Goal: Task Accomplishment & Management: Manage account settings

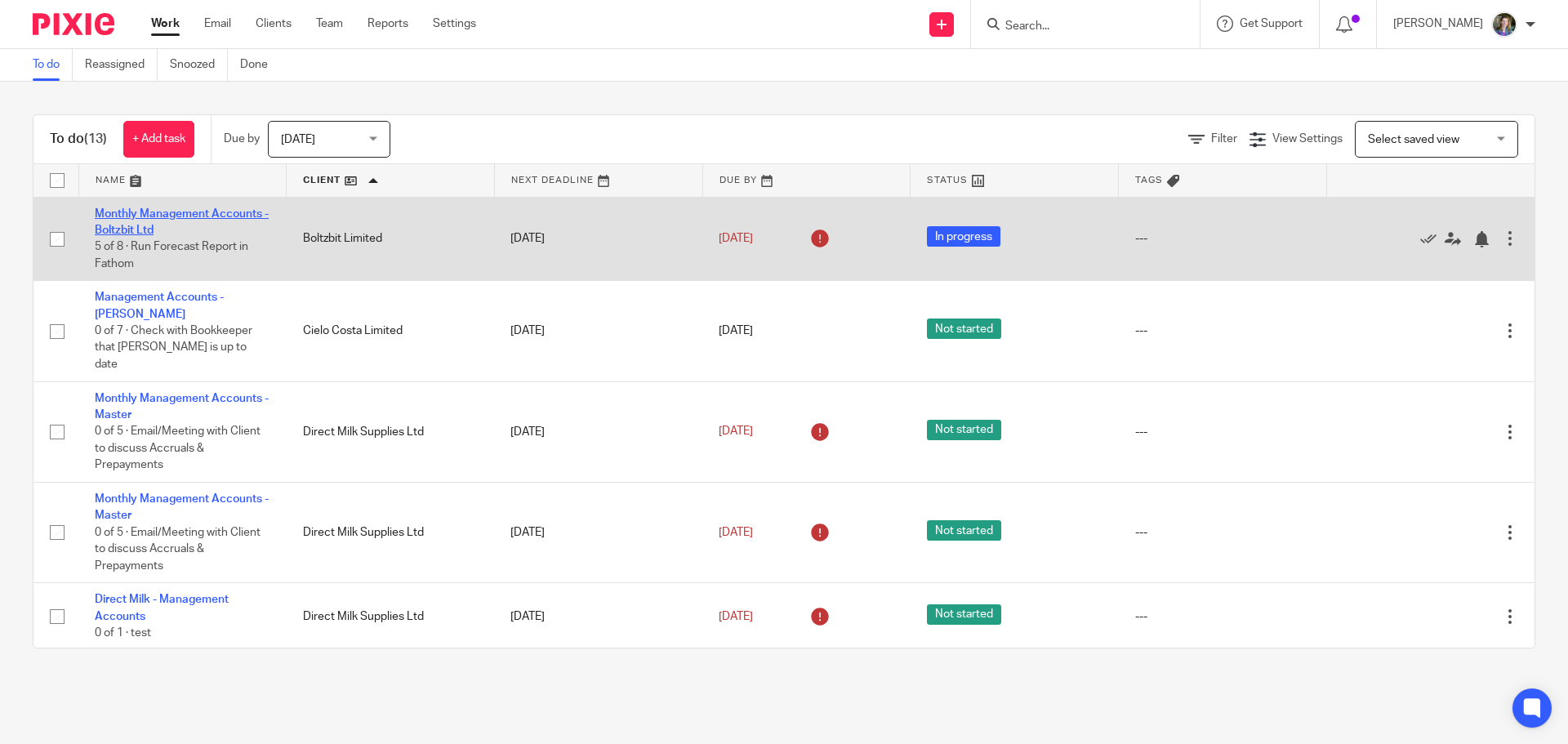
click at [243, 213] on link "Monthly Management Accounts - Boltzbit Ltd" at bounding box center [182, 222] width 174 height 28
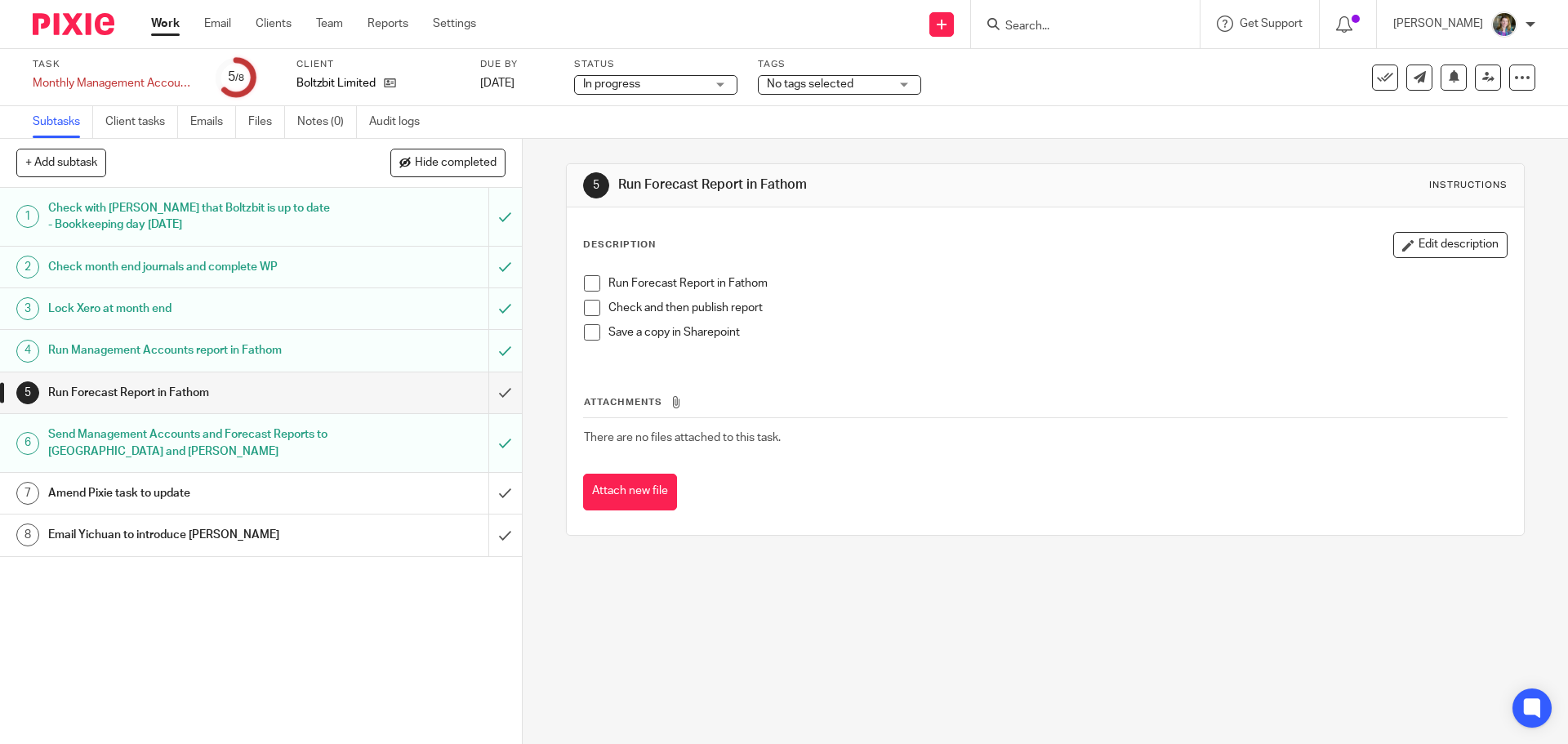
click at [1377, 77] on icon at bounding box center [1385, 78] width 16 height 16
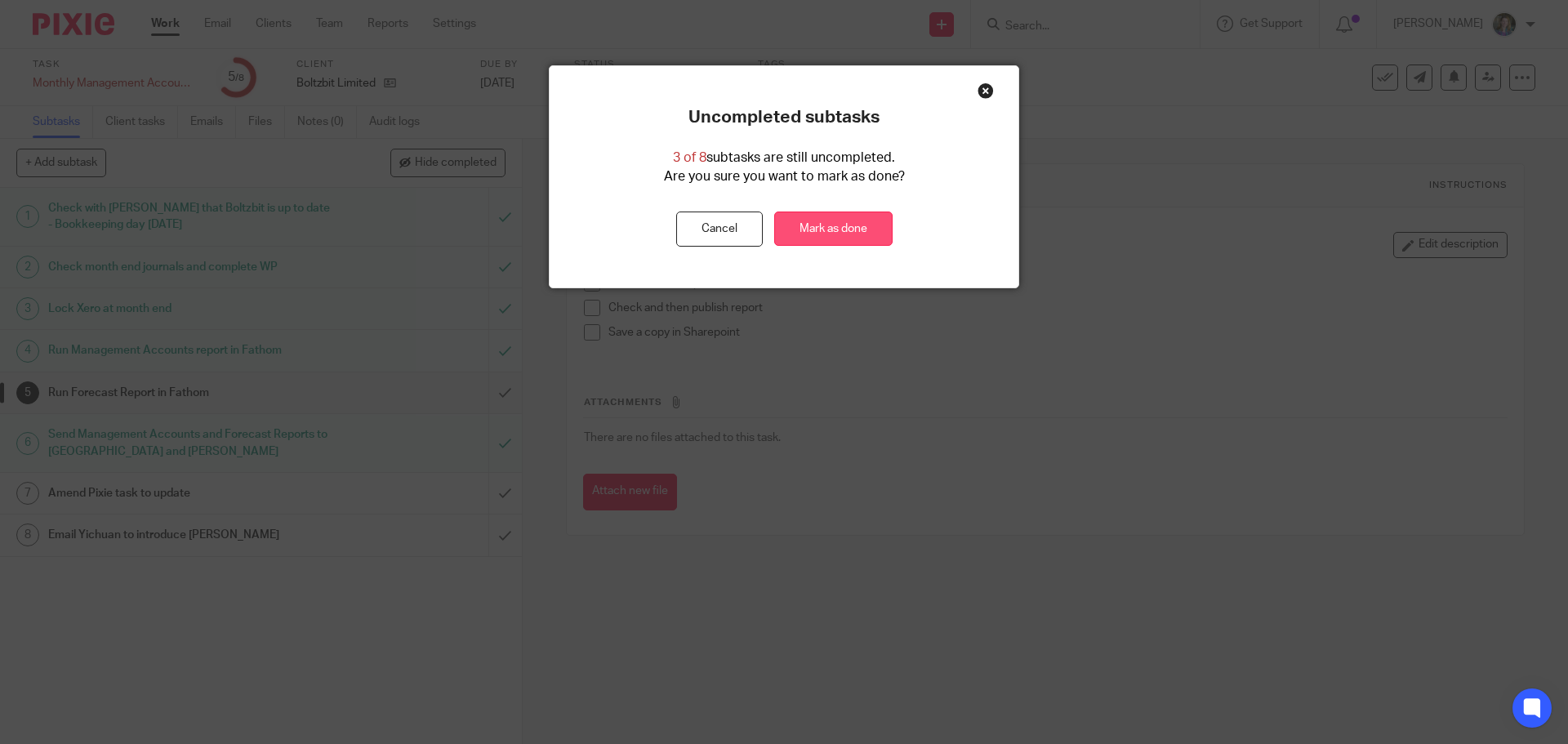
click at [848, 230] on link "Mark as done" at bounding box center [833, 229] width 119 height 35
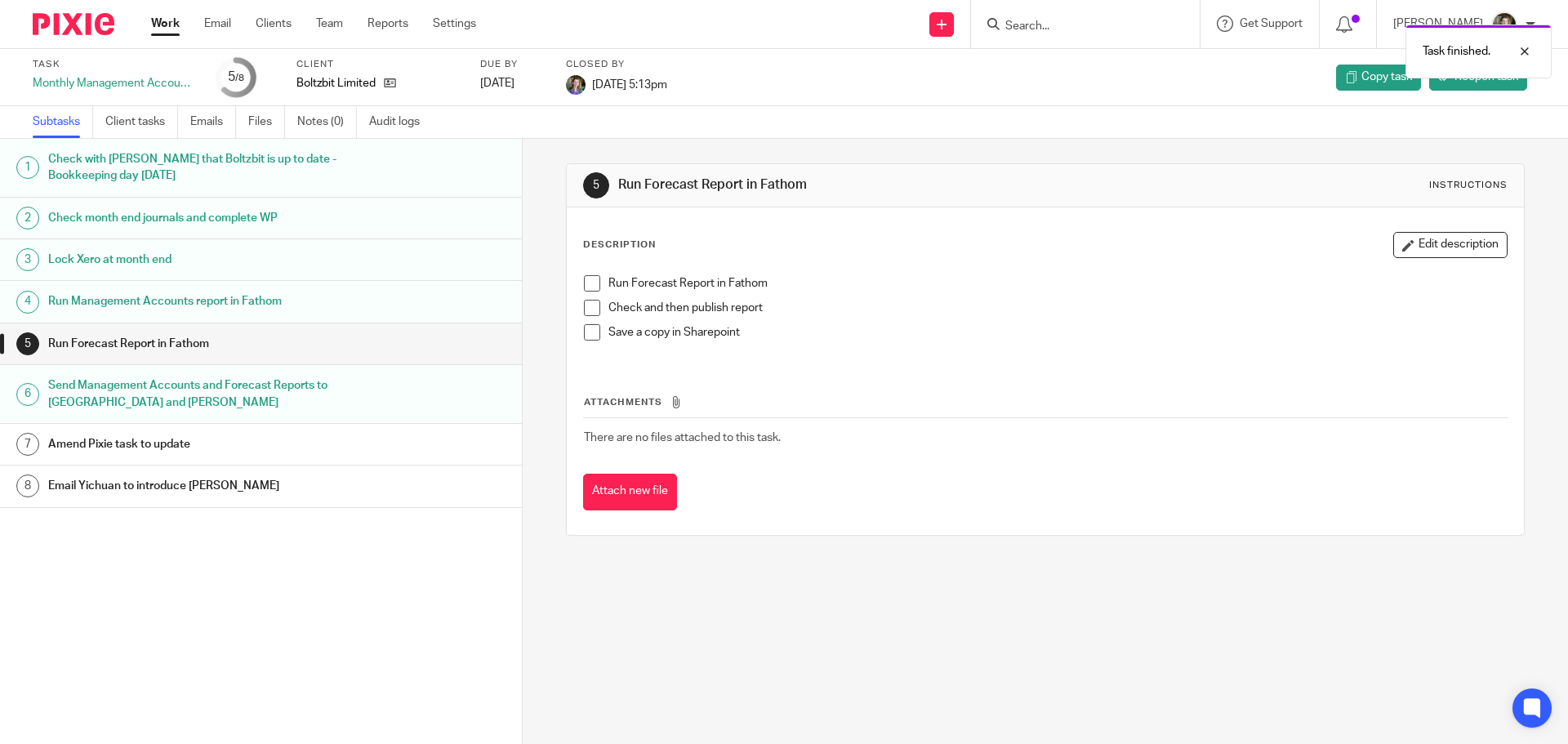
click at [161, 20] on link "Work" at bounding box center [166, 24] width 29 height 16
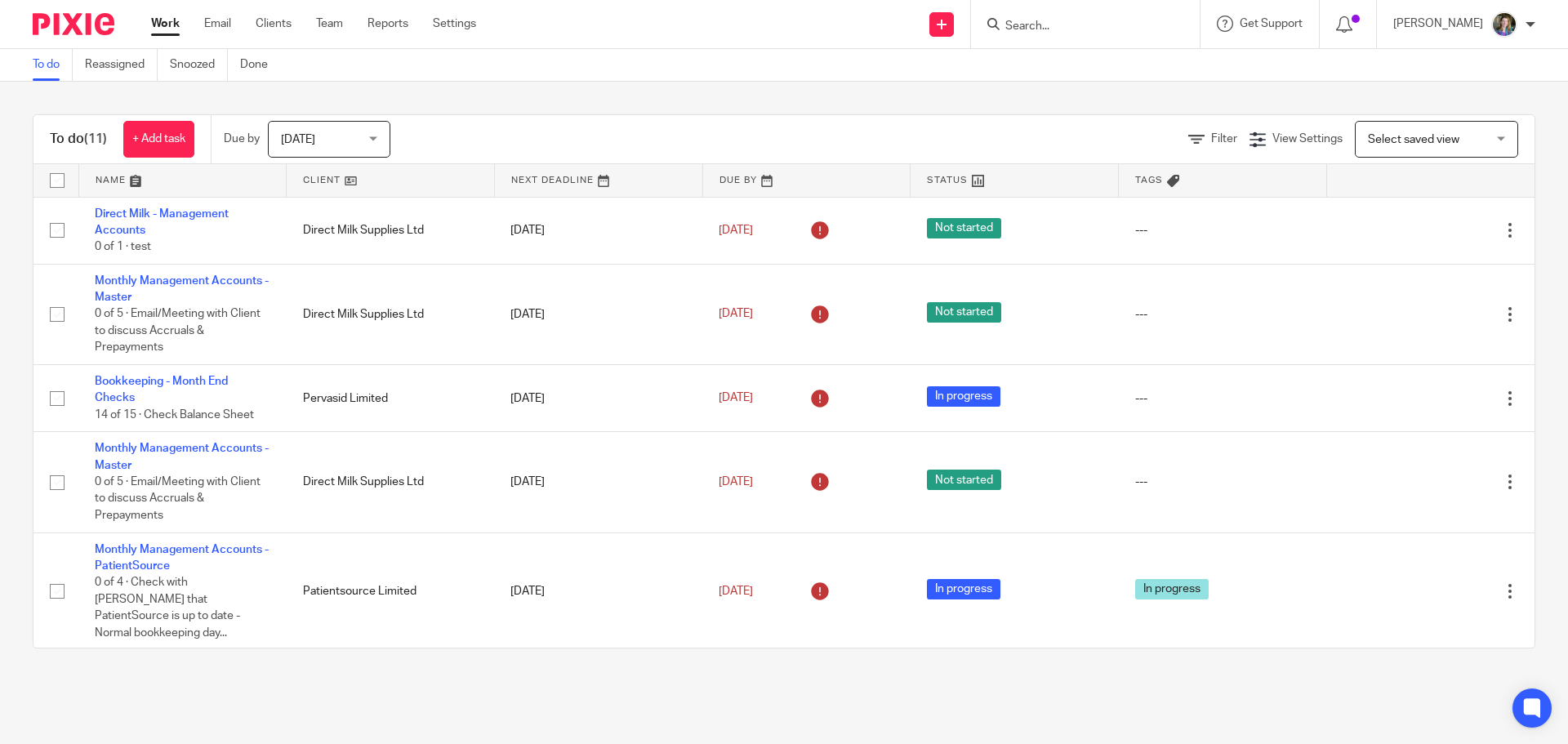
click at [380, 137] on div "Today Today" at bounding box center [329, 139] width 122 height 37
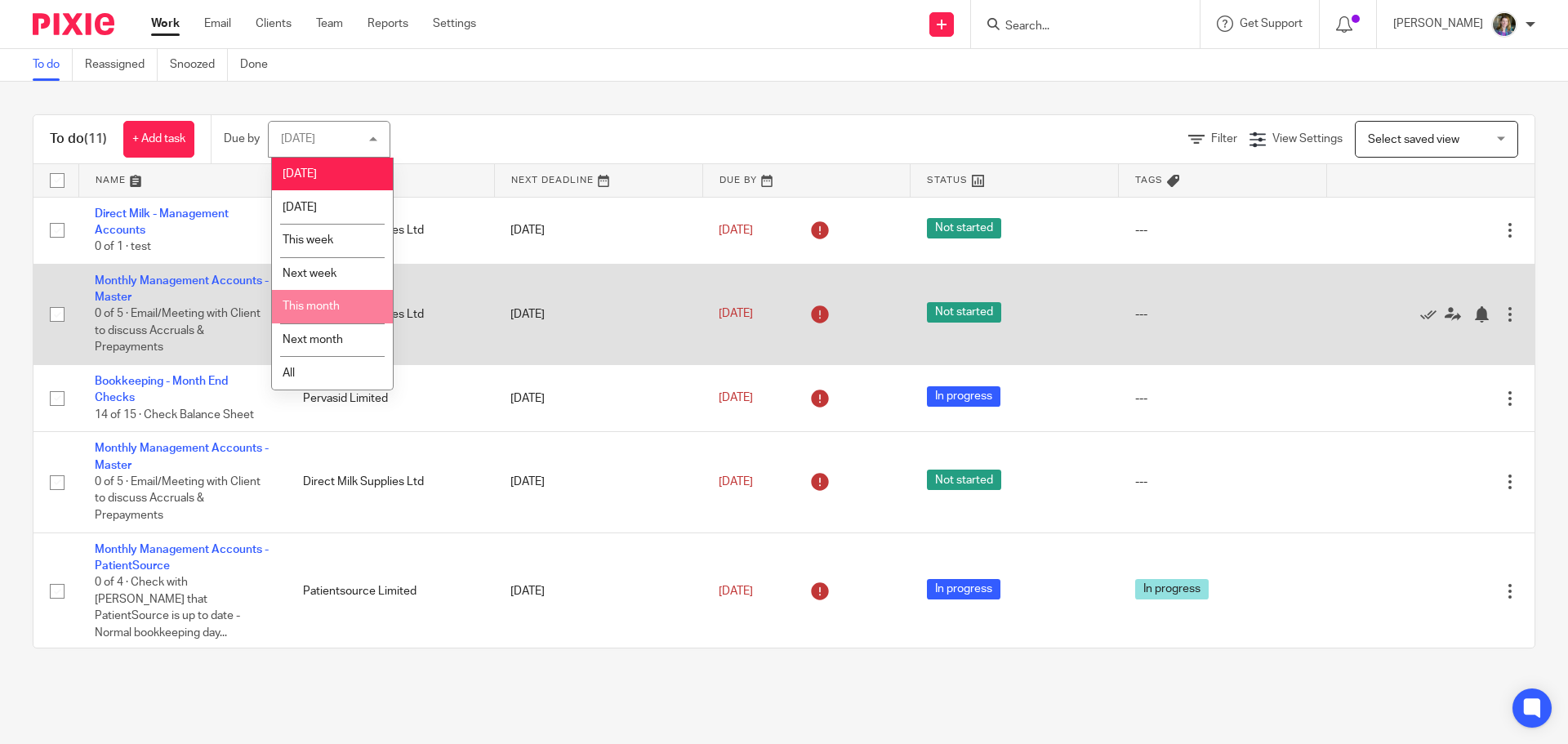
click at [344, 312] on li "This month" at bounding box center [332, 306] width 121 height 33
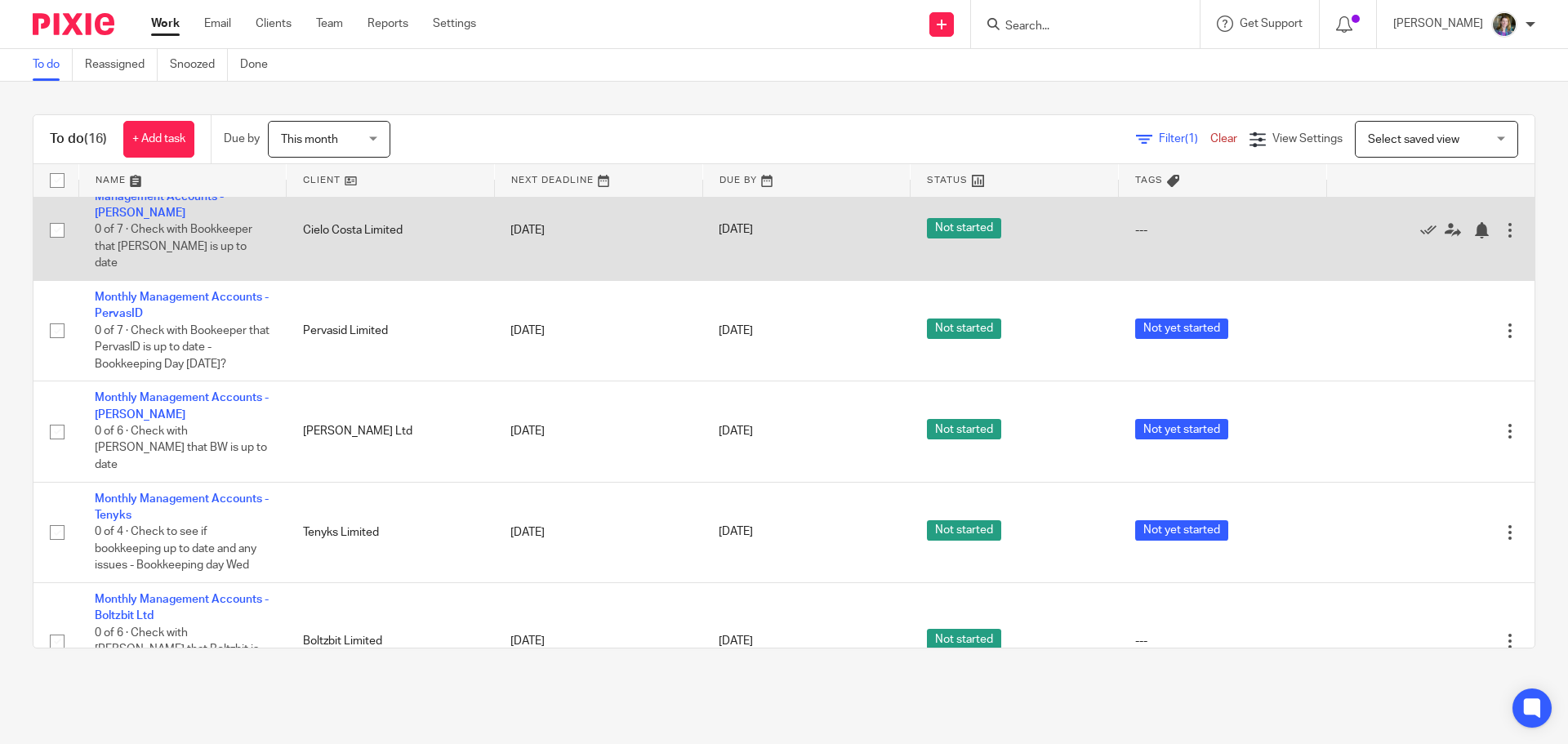
scroll to position [1043, 0]
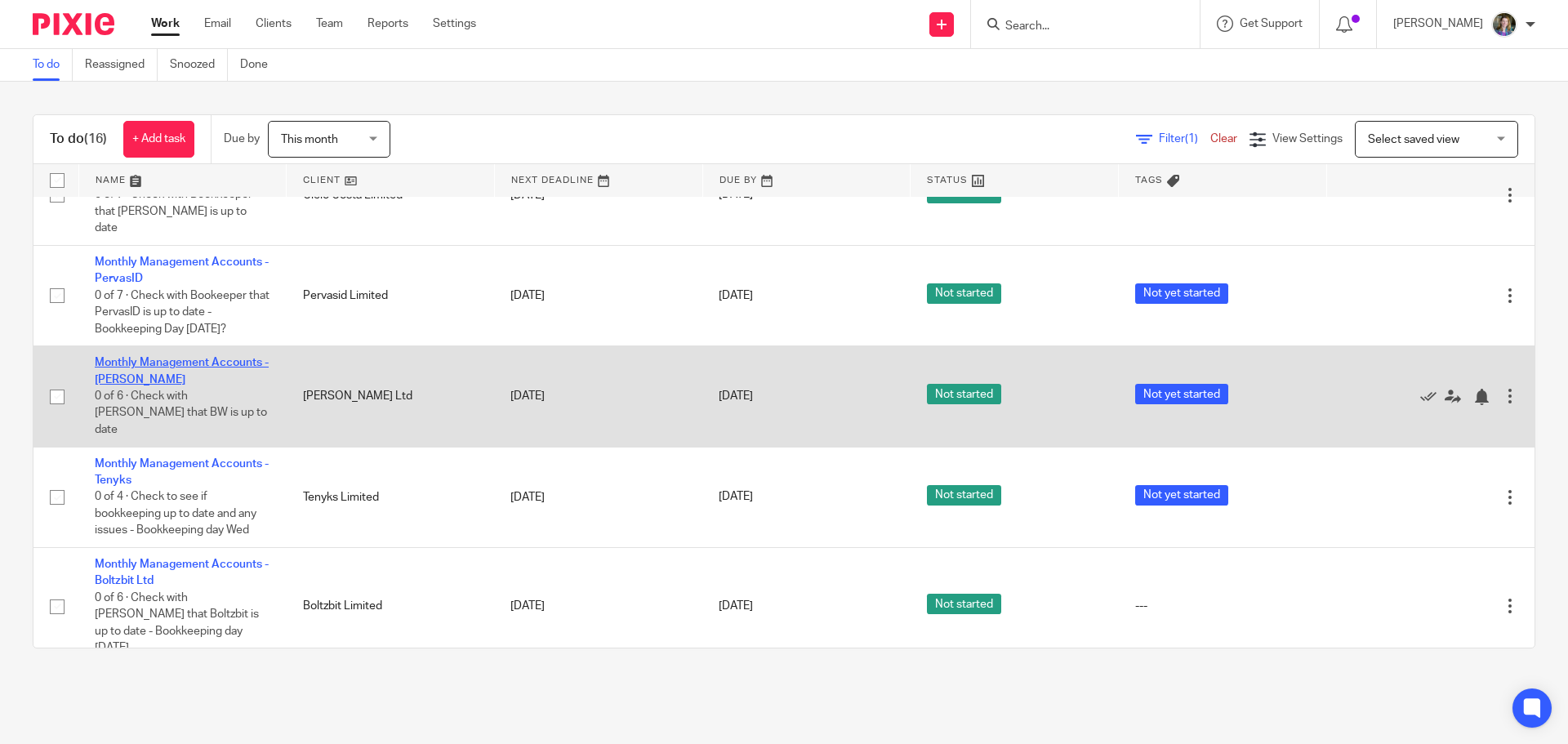
click at [220, 357] on link "Monthly Management Accounts - [PERSON_NAME]" at bounding box center [182, 370] width 174 height 28
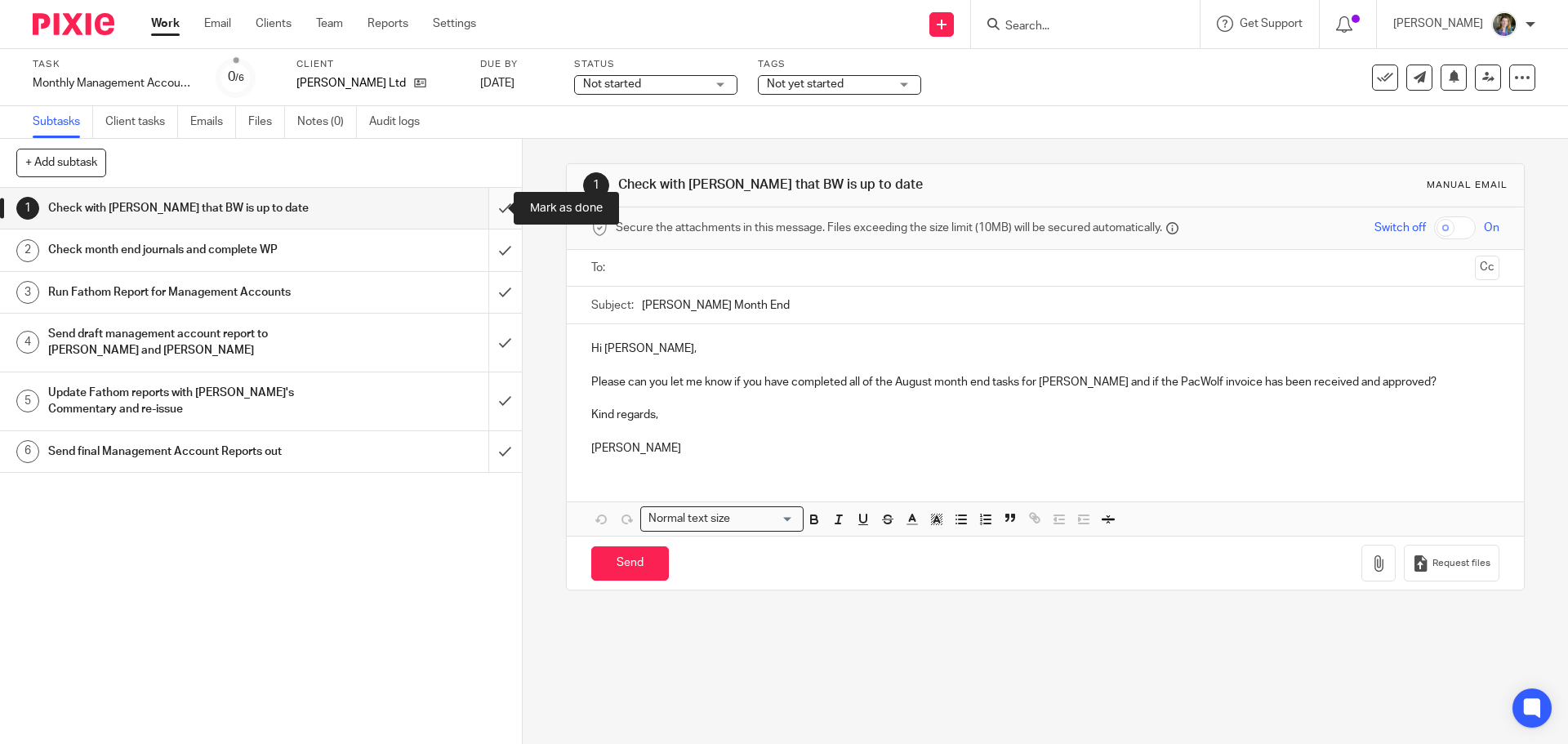
click at [492, 205] on input "submit" at bounding box center [261, 208] width 522 height 41
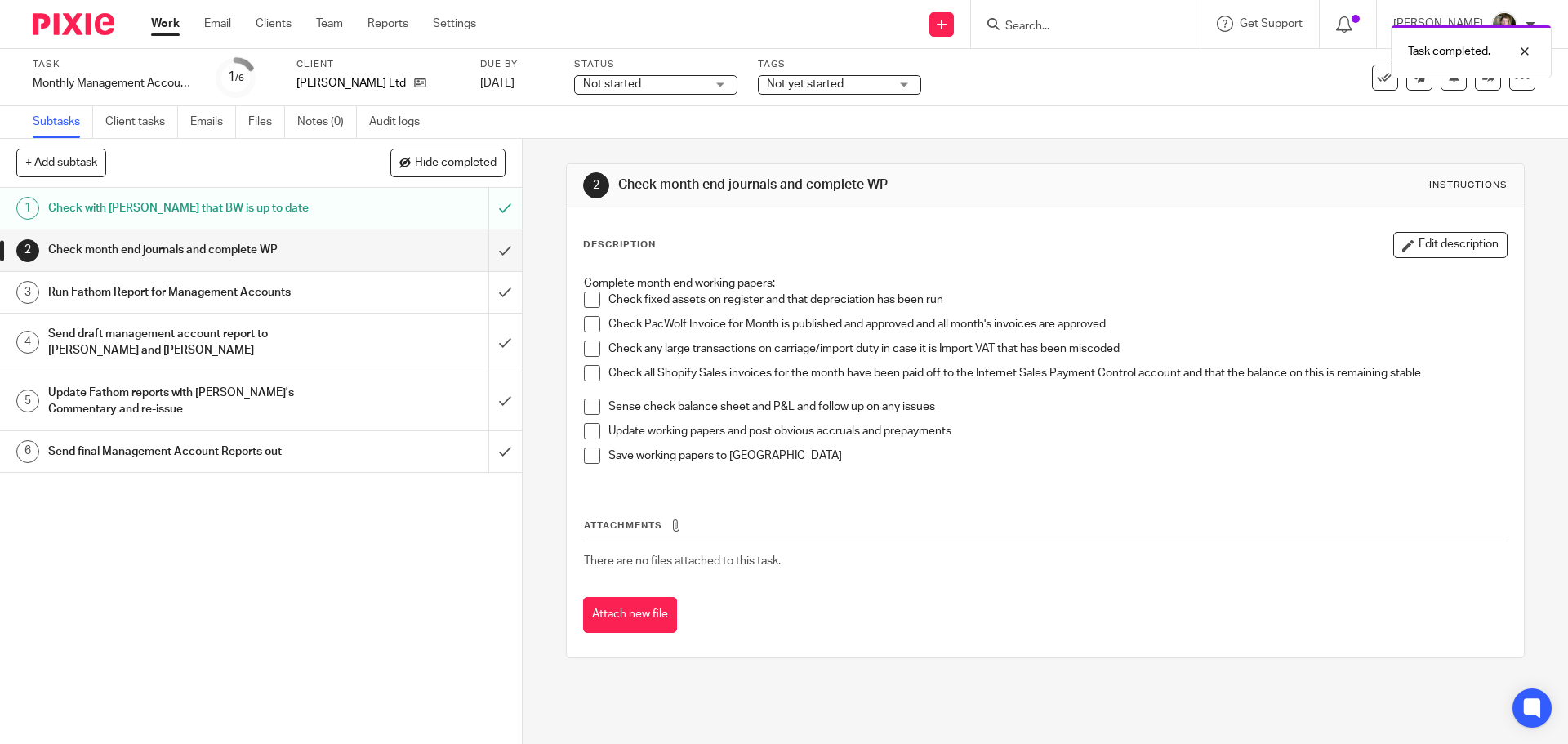
click at [592, 296] on span at bounding box center [592, 300] width 16 height 16
drag, startPoint x: 591, startPoint y: 324, endPoint x: 587, endPoint y: 342, distance: 18.4
click at [590, 324] on span at bounding box center [592, 324] width 16 height 16
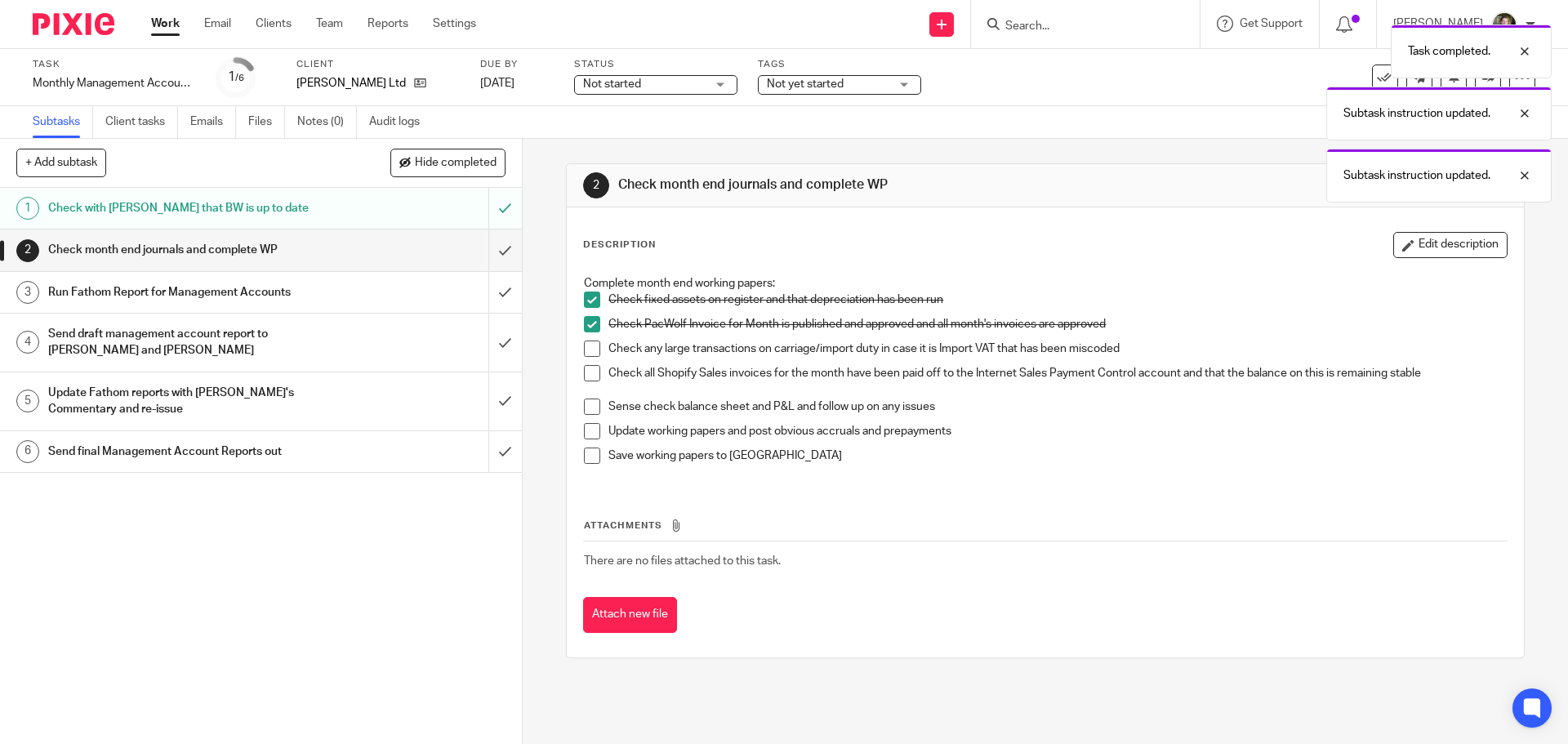
click at [587, 353] on span at bounding box center [592, 348] width 16 height 16
click at [592, 371] on span at bounding box center [592, 373] width 16 height 16
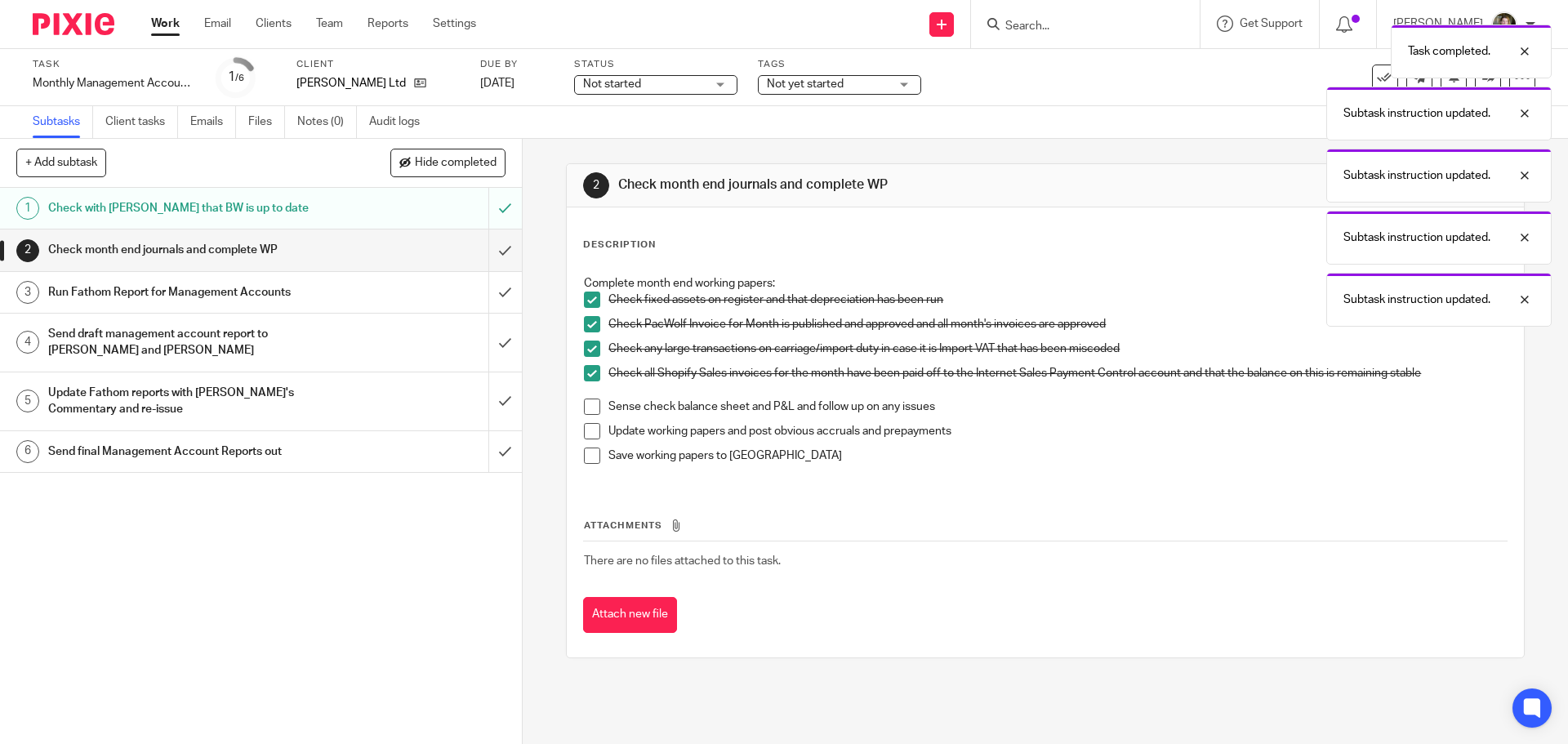
click at [589, 407] on span at bounding box center [592, 406] width 16 height 16
click at [588, 426] on span at bounding box center [592, 431] width 16 height 16
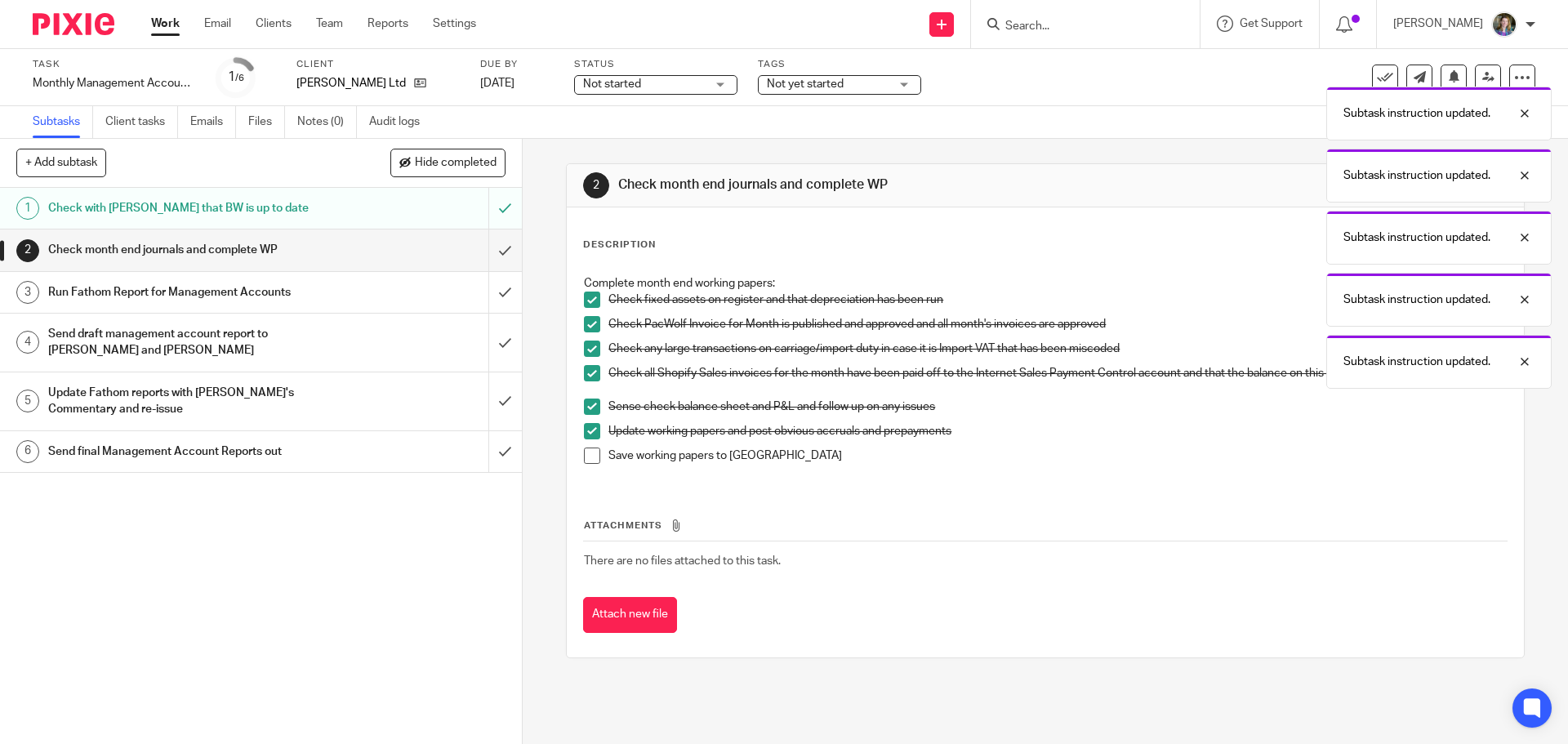
drag, startPoint x: 590, startPoint y: 454, endPoint x: 588, endPoint y: 446, distance: 8.2
click at [589, 455] on span at bounding box center [592, 455] width 16 height 16
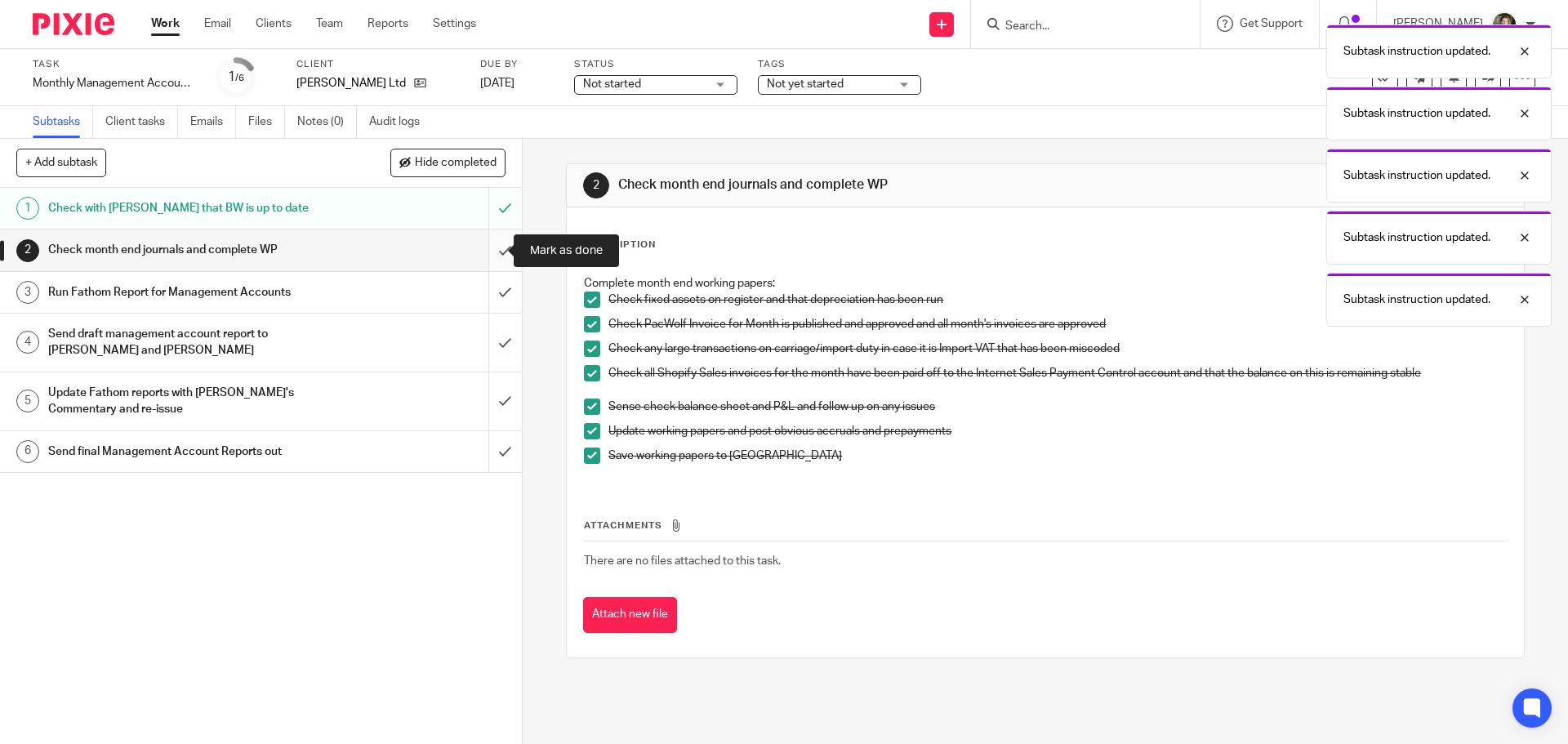
click at [492, 254] on input "submit" at bounding box center [261, 250] width 522 height 41
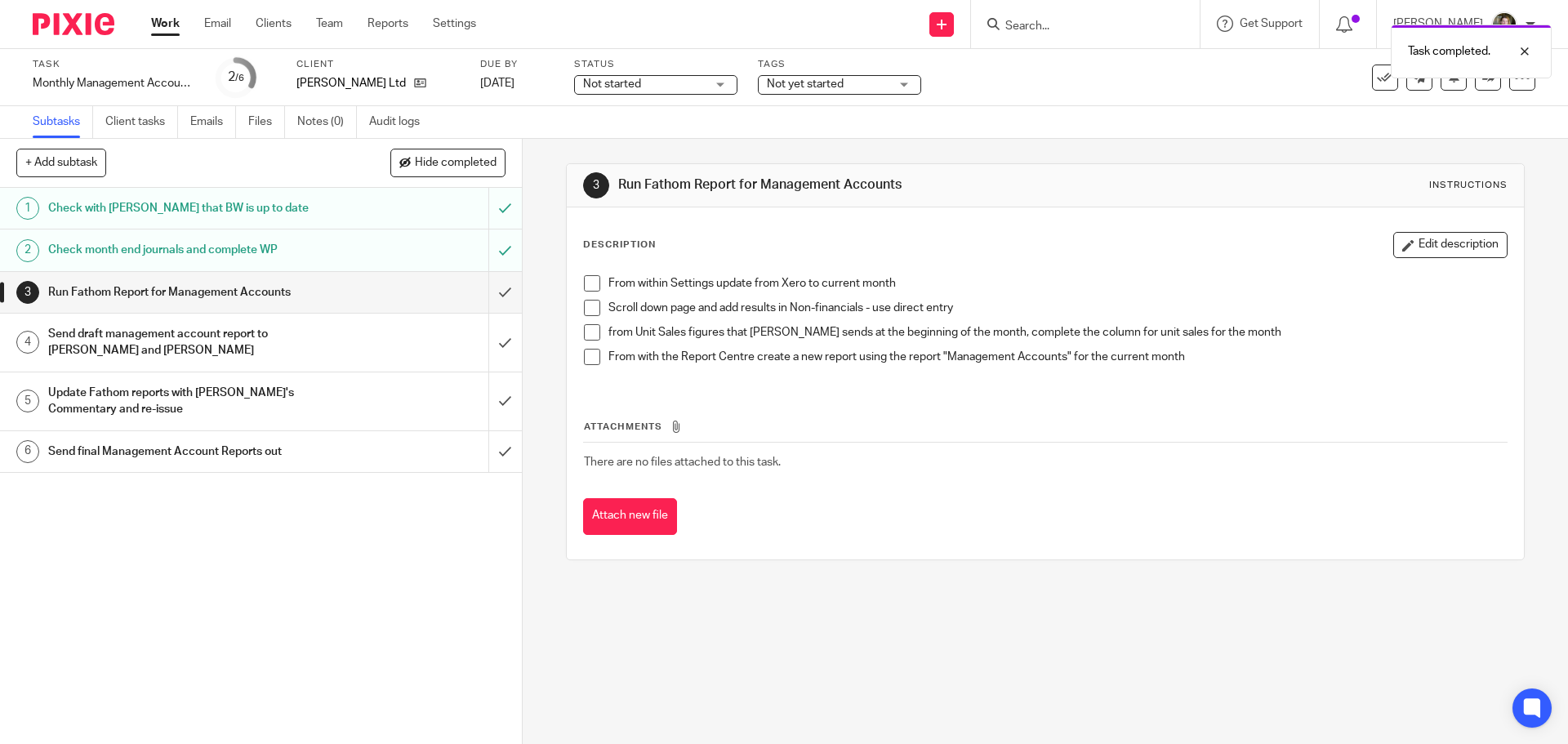
click at [590, 284] on span at bounding box center [592, 283] width 16 height 16
click at [590, 313] on span at bounding box center [592, 308] width 16 height 16
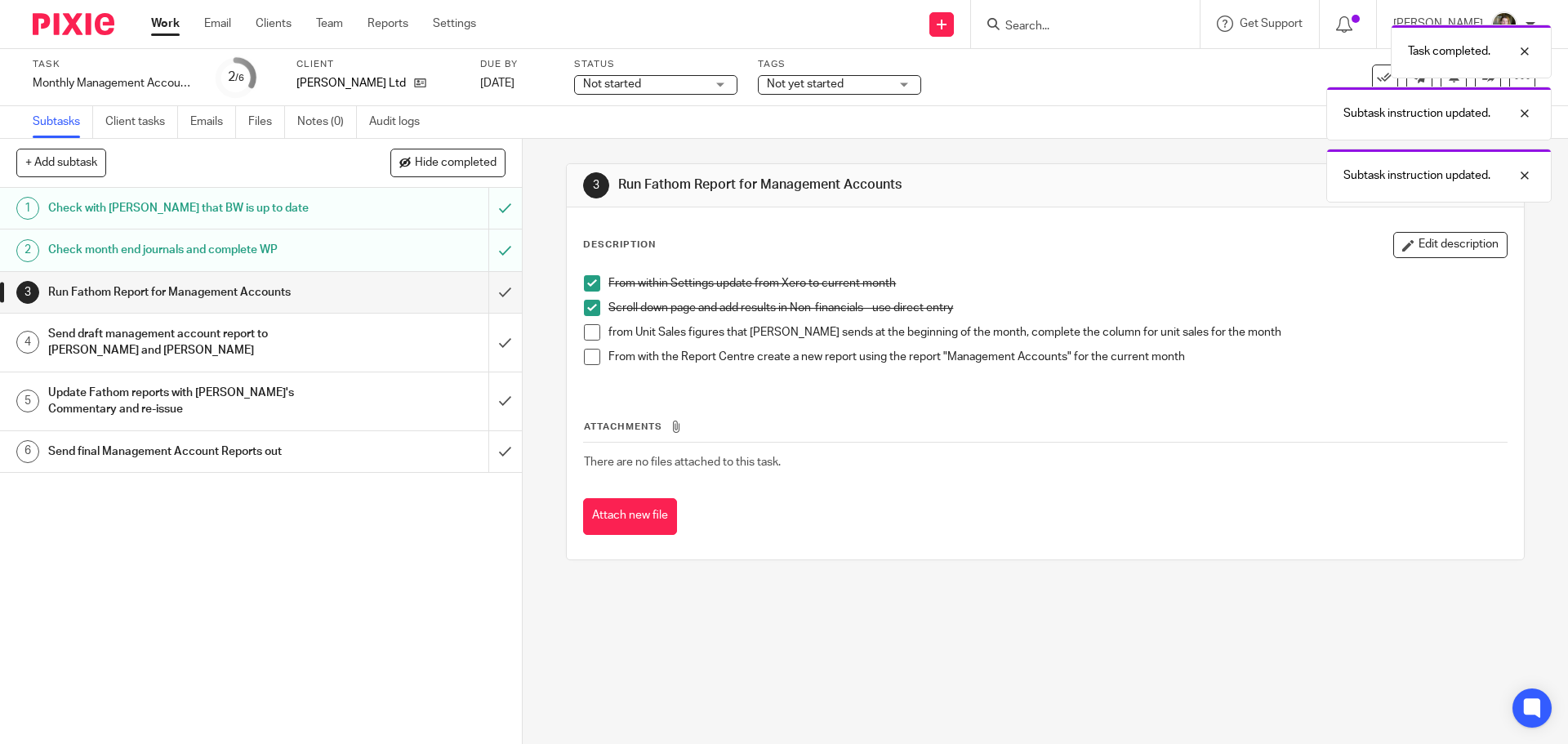
click at [588, 333] on span at bounding box center [592, 332] width 16 height 16
click at [584, 355] on span at bounding box center [592, 357] width 16 height 16
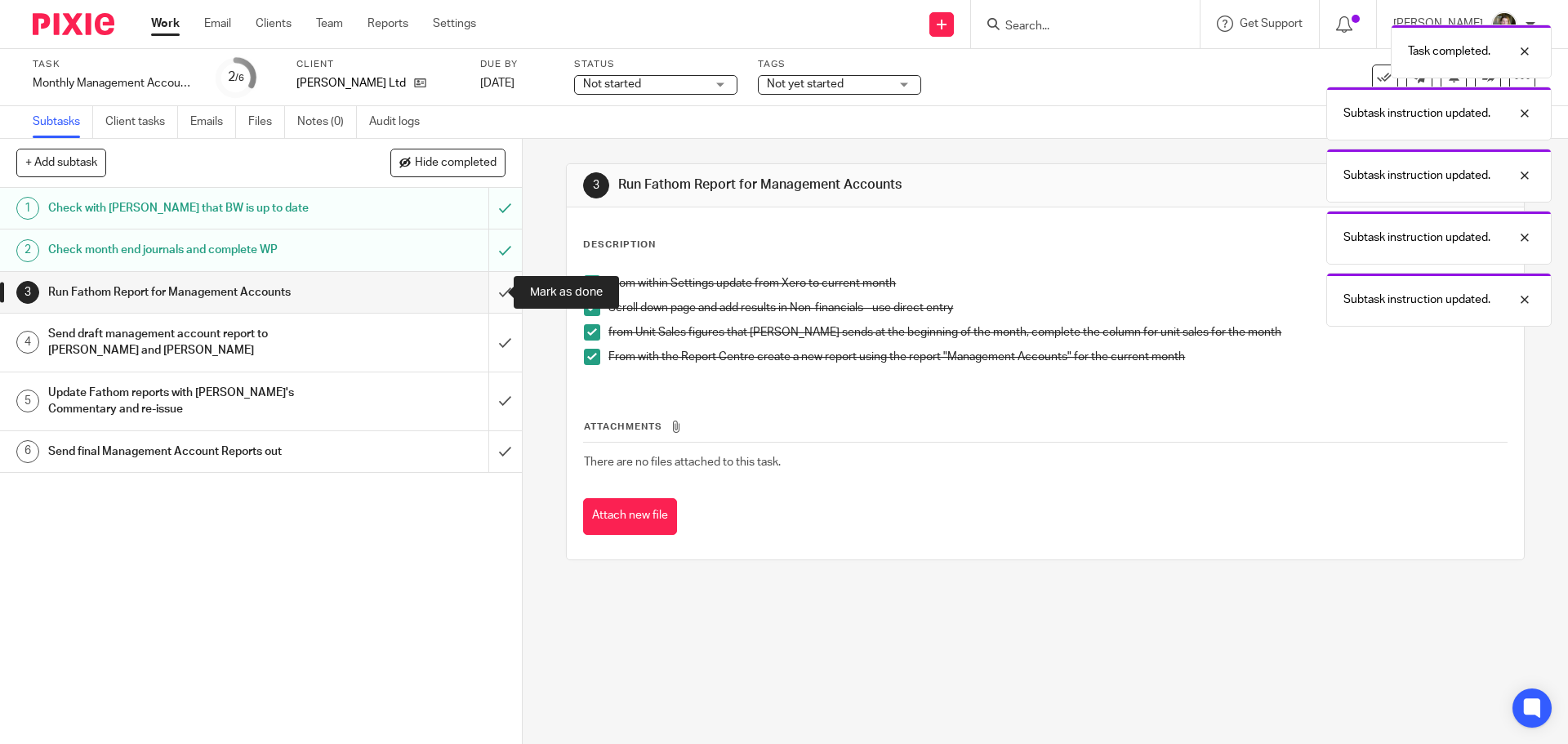
click at [490, 298] on input "submit" at bounding box center [261, 291] width 522 height 41
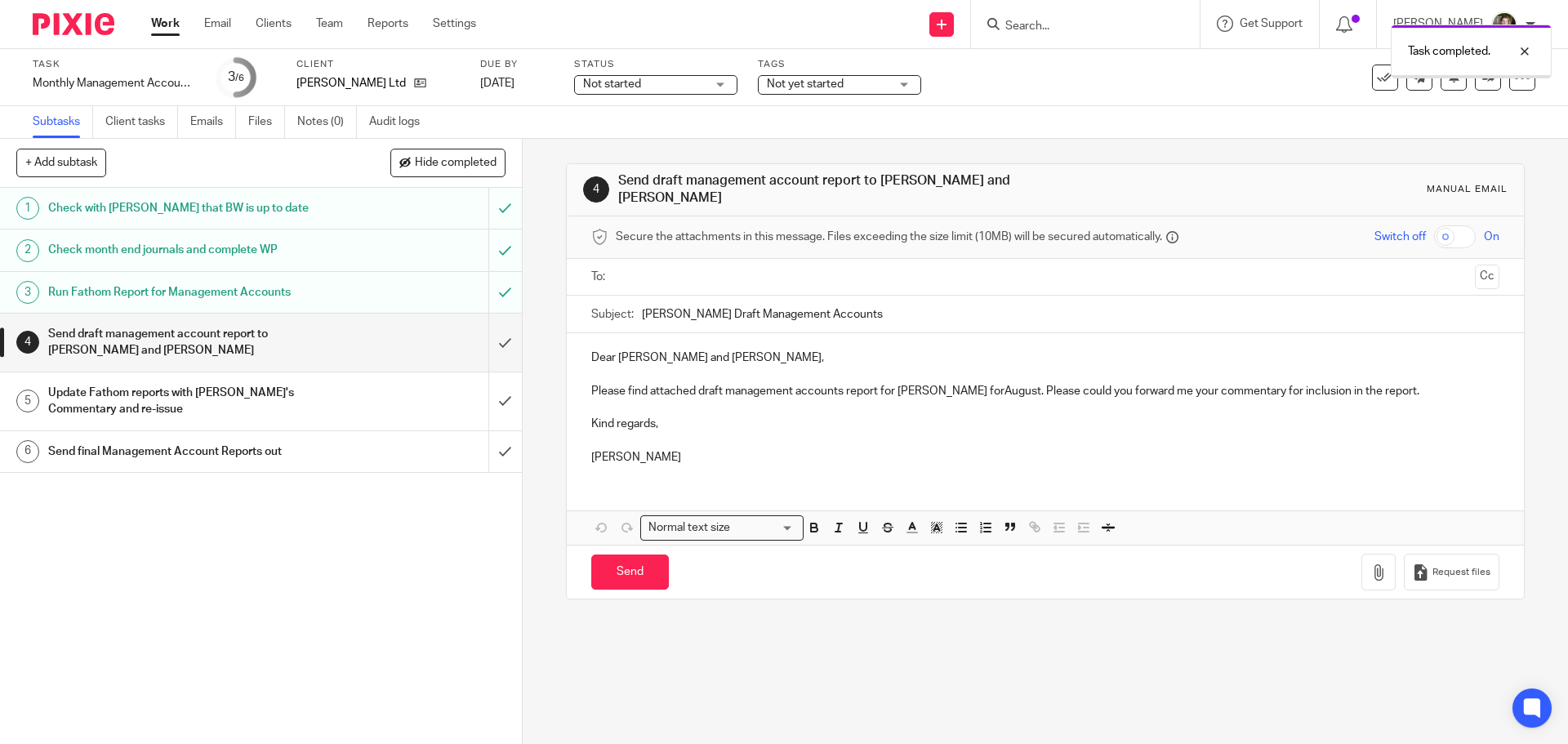
click at [353, 332] on div "Send draft management account report to Derrick and Martin" at bounding box center [260, 342] width 424 height 42
click at [1371, 568] on icon "button" at bounding box center [1379, 572] width 16 height 16
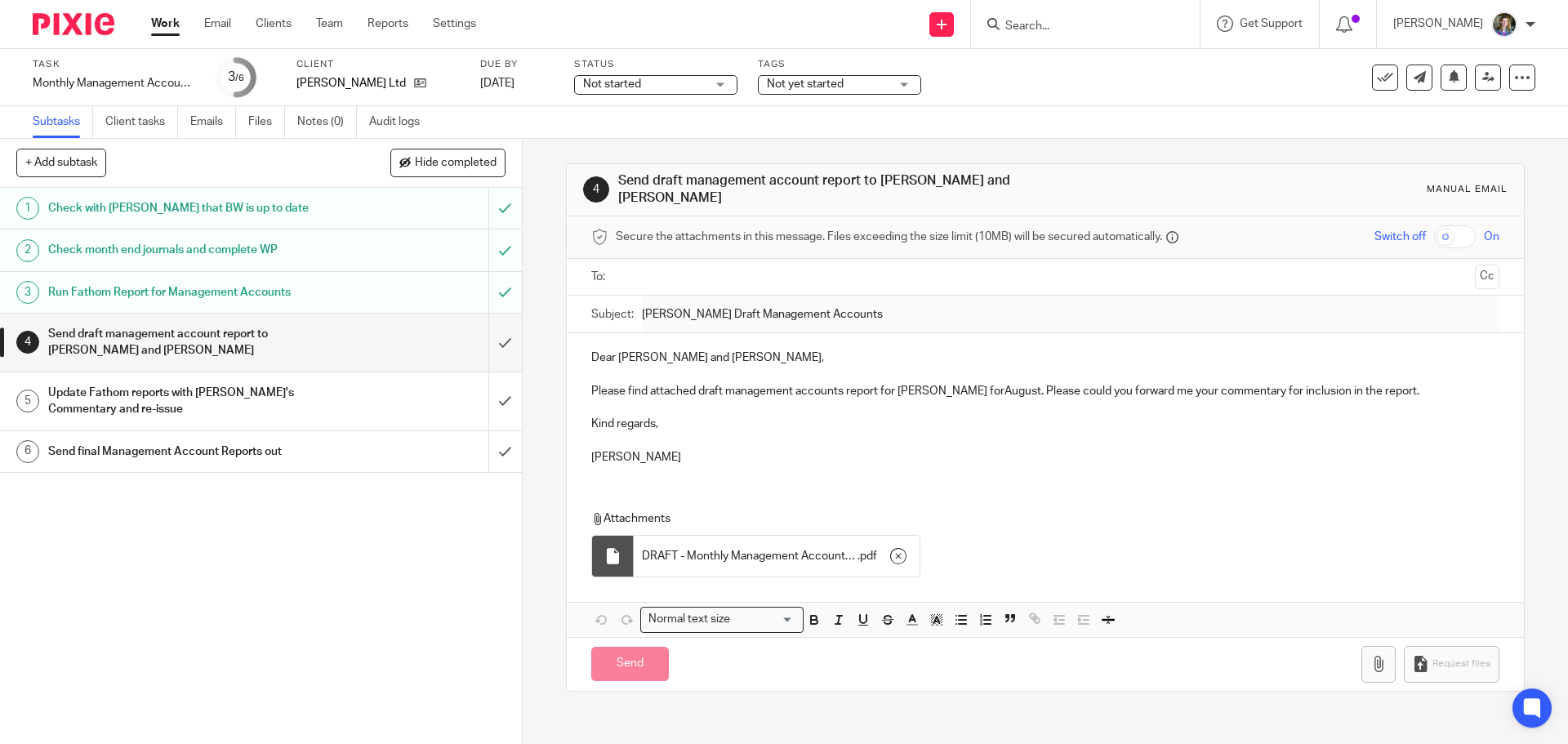
click at [901, 458] on div "Dear [PERSON_NAME] and [PERSON_NAME], Please find attached draft management acc…" at bounding box center [1045, 405] width 957 height 145
click at [737, 271] on input "text" at bounding box center [1045, 277] width 846 height 19
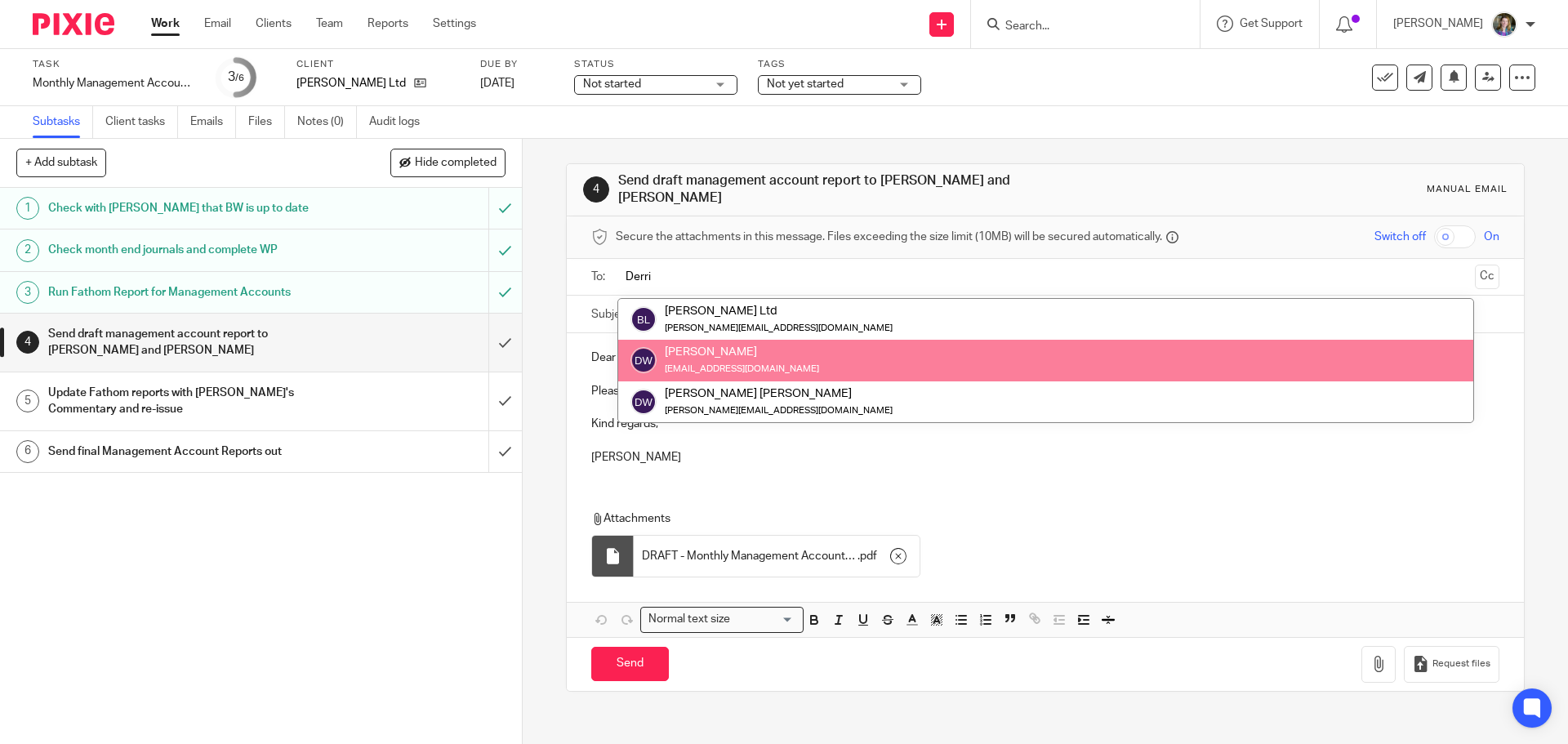
type input "Derri"
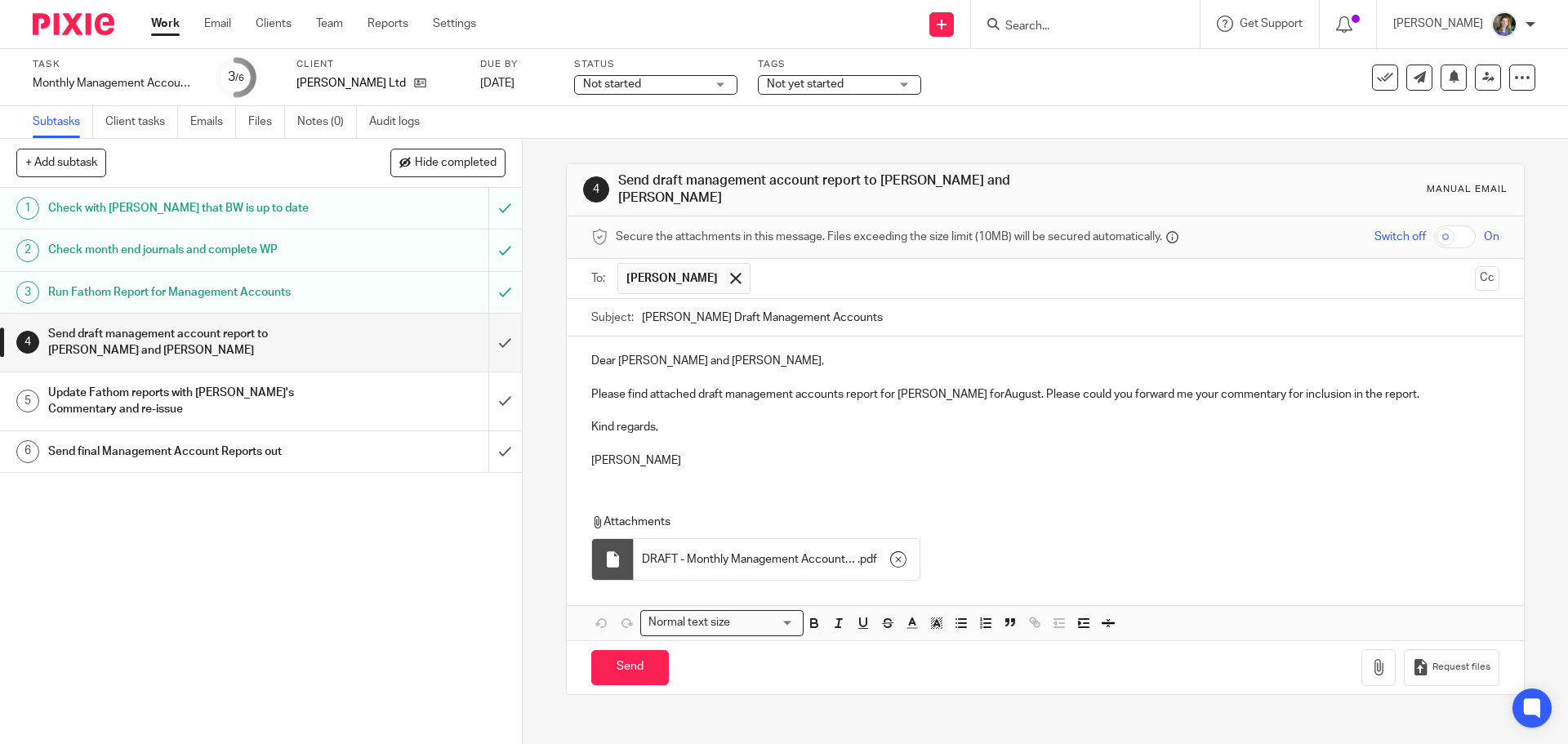
click at [819, 268] on input "text" at bounding box center [1114, 279] width 710 height 32
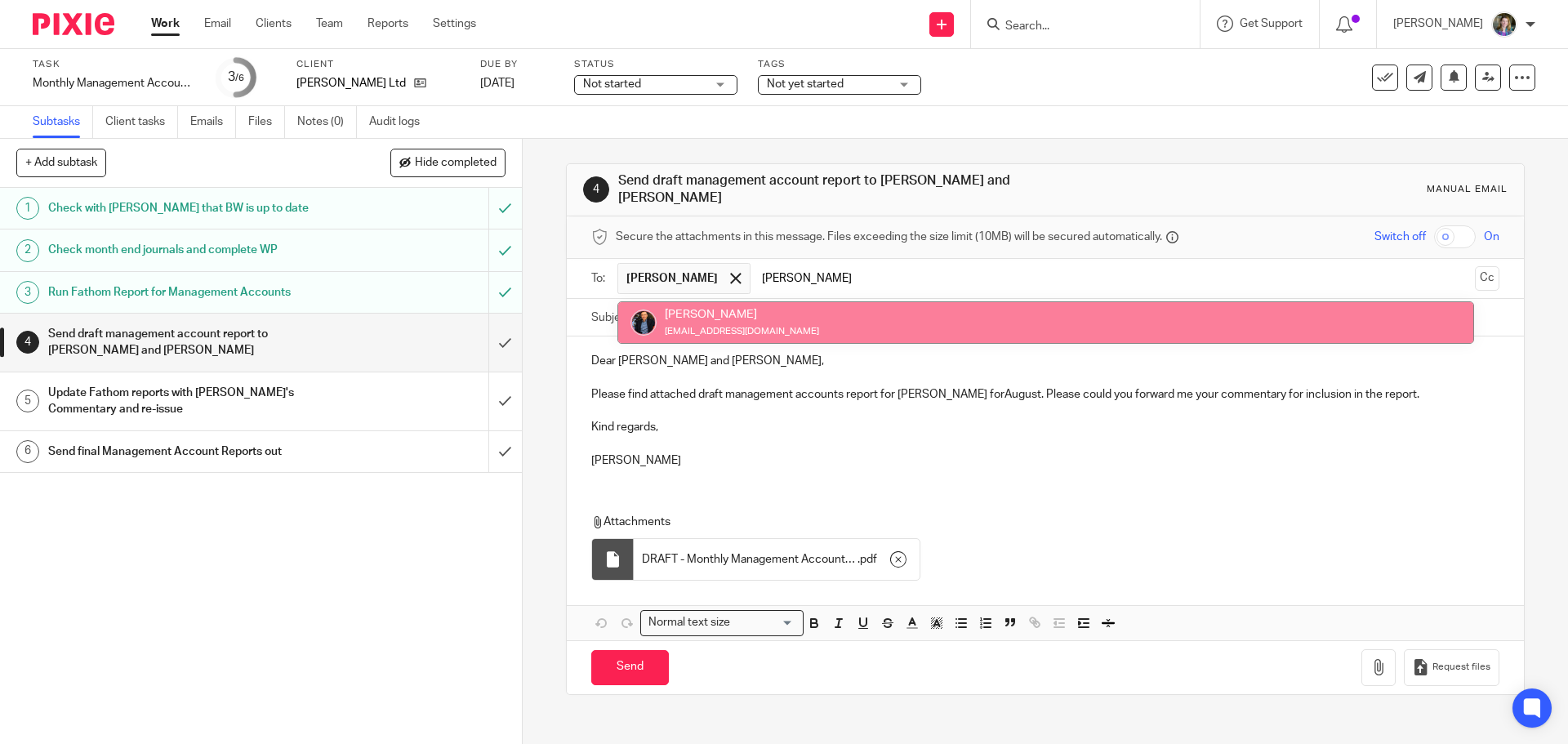
type input "Martin"
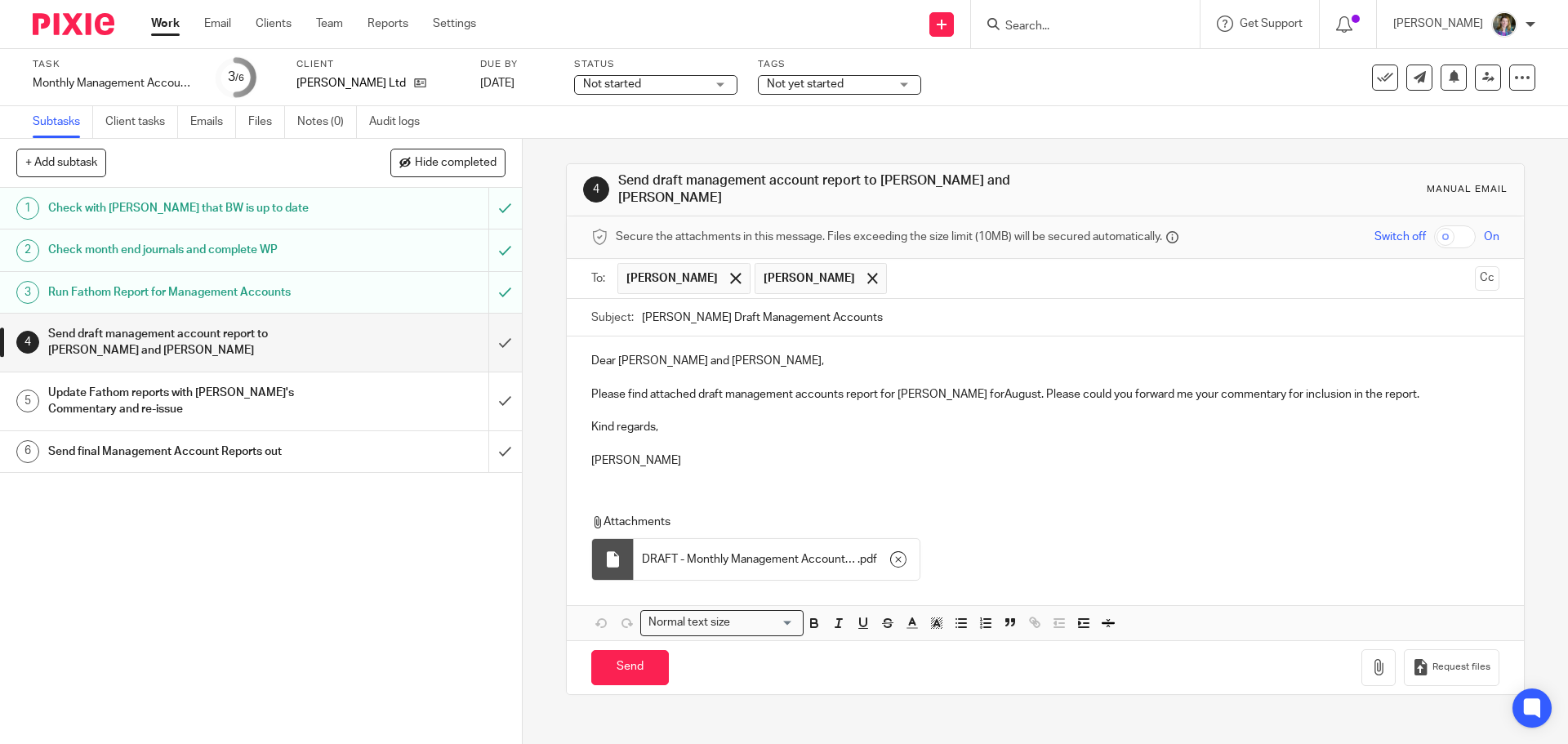
click at [963, 468] on div "Dear Derrick and Martin, Please find attached draft management accounts report …" at bounding box center [1045, 409] width 957 height 145
click at [969, 386] on p "Please find attached draft management accounts report for Bolin Webb forAugust.…" at bounding box center [1045, 395] width 907 height 16
click at [984, 419] on p "Kind regards," at bounding box center [1045, 427] width 907 height 16
click at [1413, 388] on p "Please find attached draft management accounts report for Bolin Webb for August…" at bounding box center [1045, 395] width 907 height 16
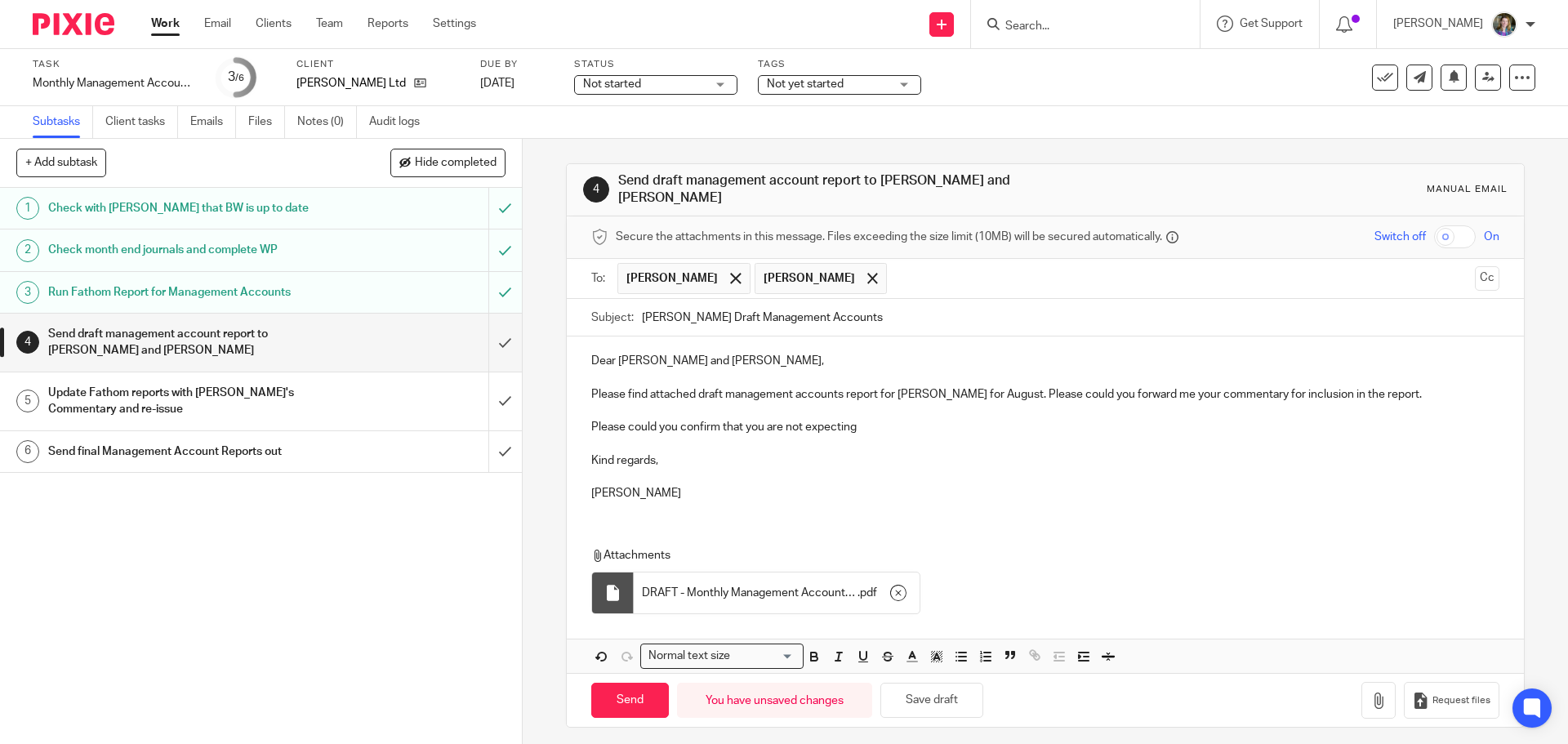
click at [927, 469] on p at bounding box center [1045, 477] width 907 height 16
click at [909, 419] on p "Please could you confirm that you are not expecting" at bounding box center [1045, 427] width 907 height 16
click at [954, 419] on p "Please could you confirm that you are not expecting an invoice from Les" at bounding box center [1045, 427] width 907 height 16
drag, startPoint x: 936, startPoint y: 416, endPoint x: 954, endPoint y: 412, distance: 18.4
click at [958, 419] on p "Please could you confirm that you are not expecting an invoice from Les" at bounding box center [1045, 427] width 907 height 16
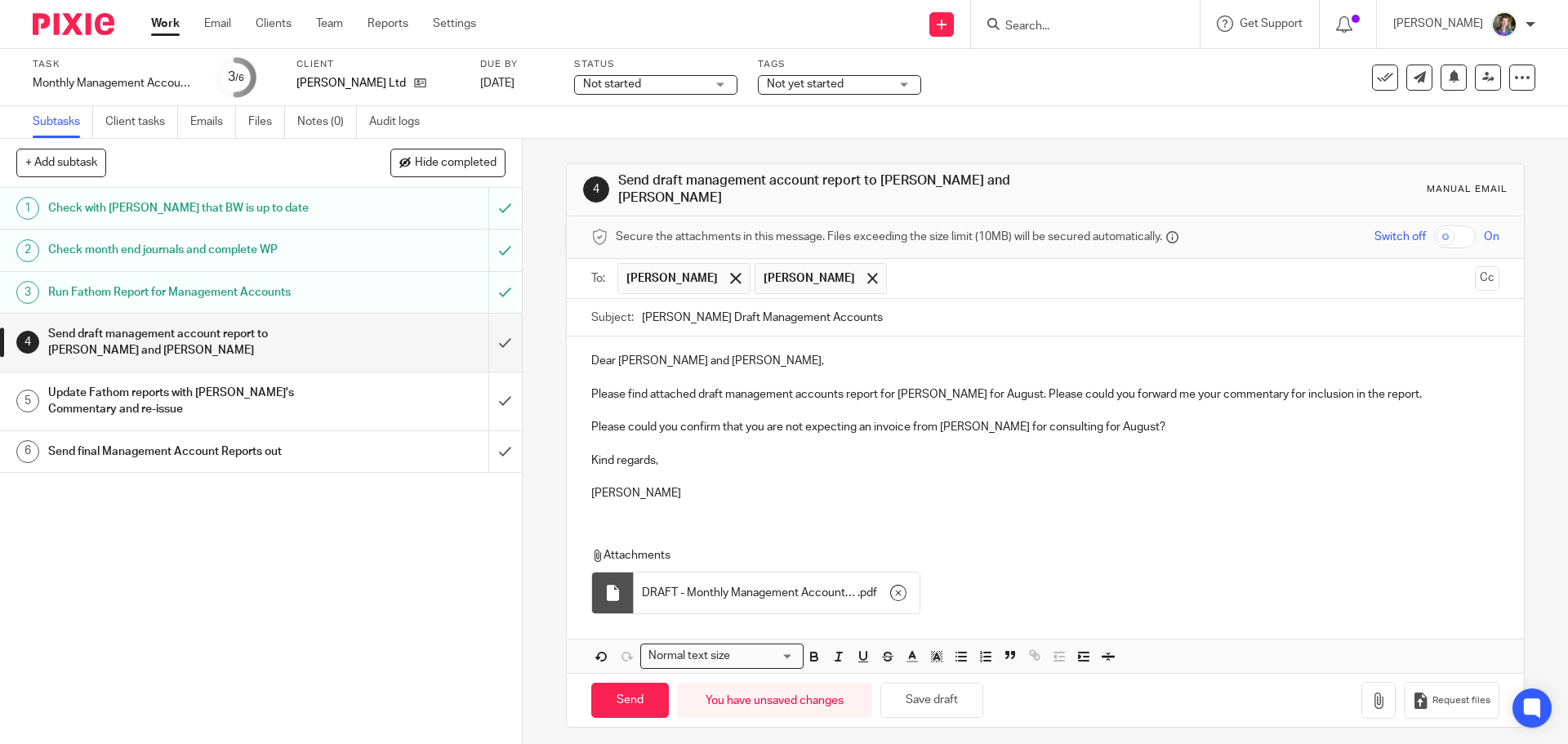
click at [1076, 507] on div "Dear Derrick and Martin, Please find attached draft management accounts report …" at bounding box center [1045, 505] width 957 height 337
click at [636, 693] on input "Send" at bounding box center [630, 700] width 78 height 35
type input "Sent"
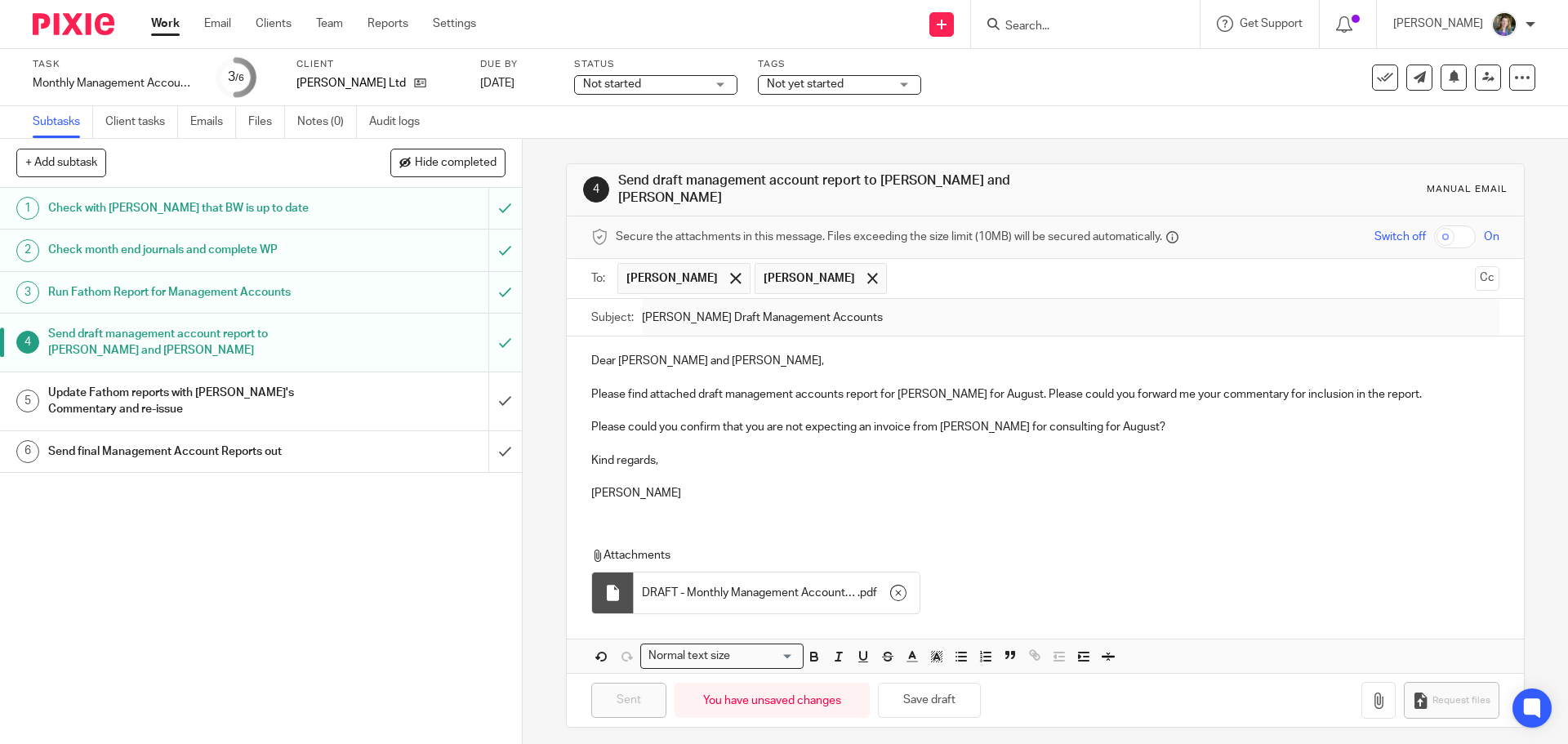
click at [1023, 575] on div "Attachments DRAFT - Monthly Management Accounts - Bolin Webb Ltd (Aug 2025) . p…" at bounding box center [1029, 585] width 877 height 75
click at [163, 18] on link "Work" at bounding box center [166, 24] width 29 height 16
